Goal: Task Accomplishment & Management: Use online tool/utility

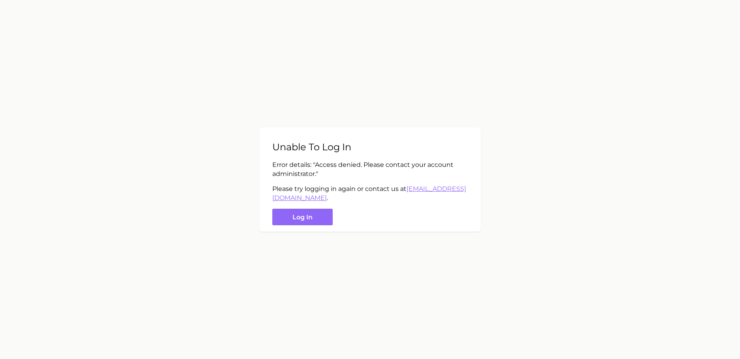
click at [639, 24] on main "Unable to log in Error details: " Access denied. Please contact your account ad…" at bounding box center [370, 179] width 740 height 359
